Goal: Task Accomplishment & Management: Complete application form

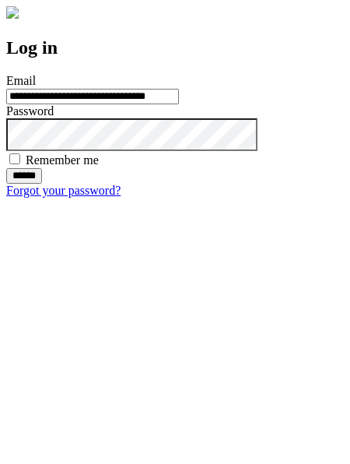
type input "**********"
click at [42, 184] on input "******" at bounding box center [24, 176] width 36 height 16
